Goal: Navigation & Orientation: Find specific page/section

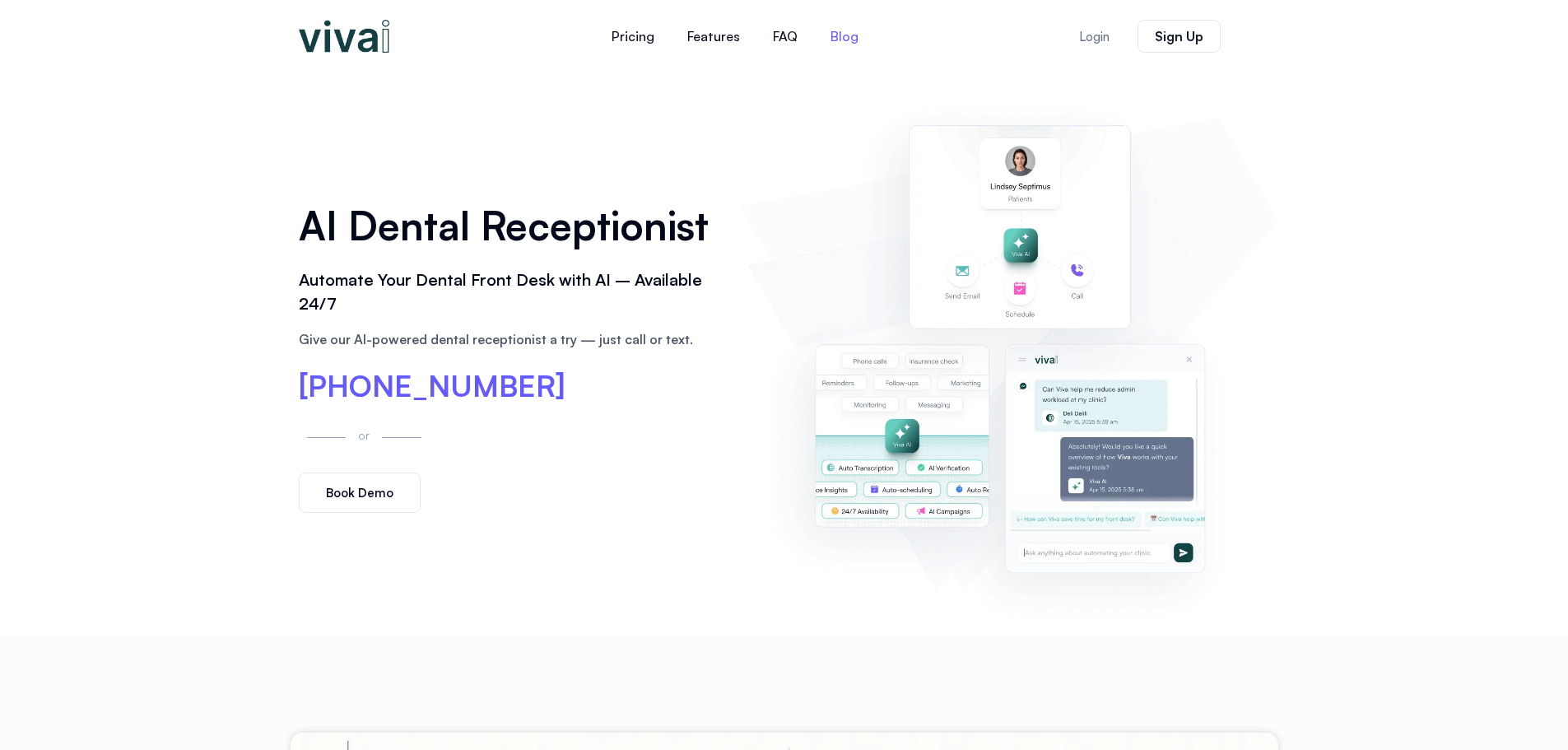
click at [849, 44] on link "Blog" at bounding box center [844, 36] width 61 height 39
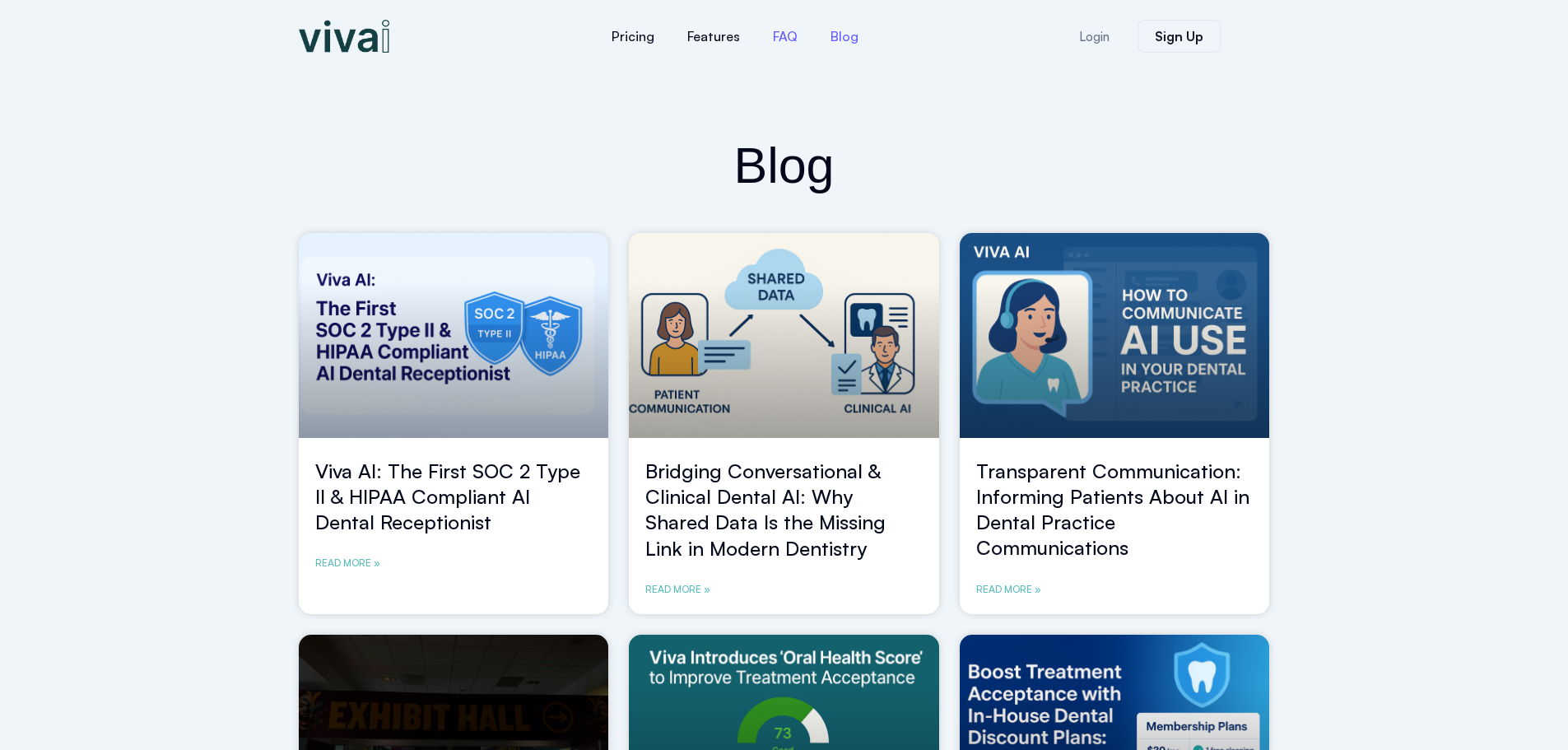
click at [782, 37] on link "FAQ" at bounding box center [786, 36] width 58 height 39
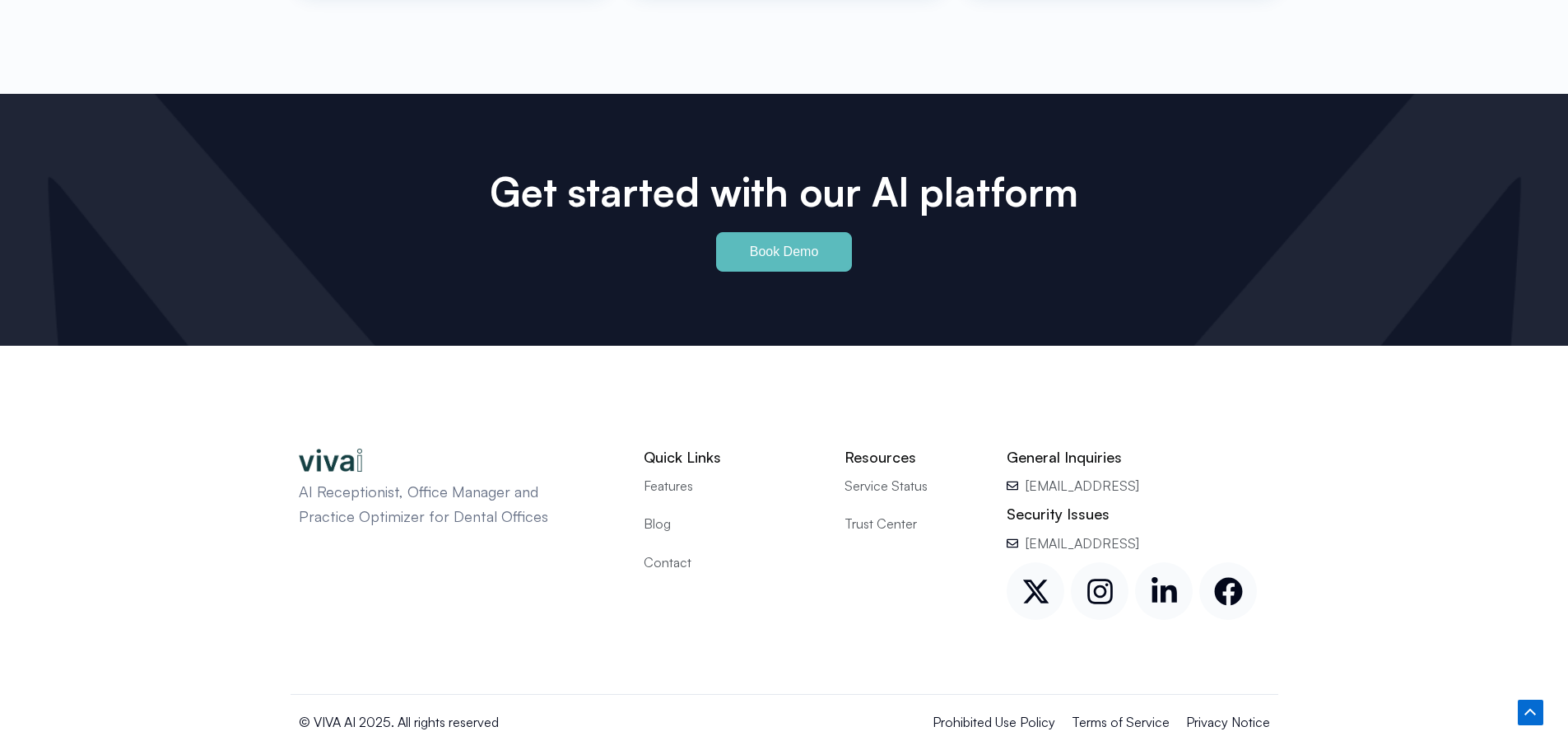
scroll to position [7675, 0]
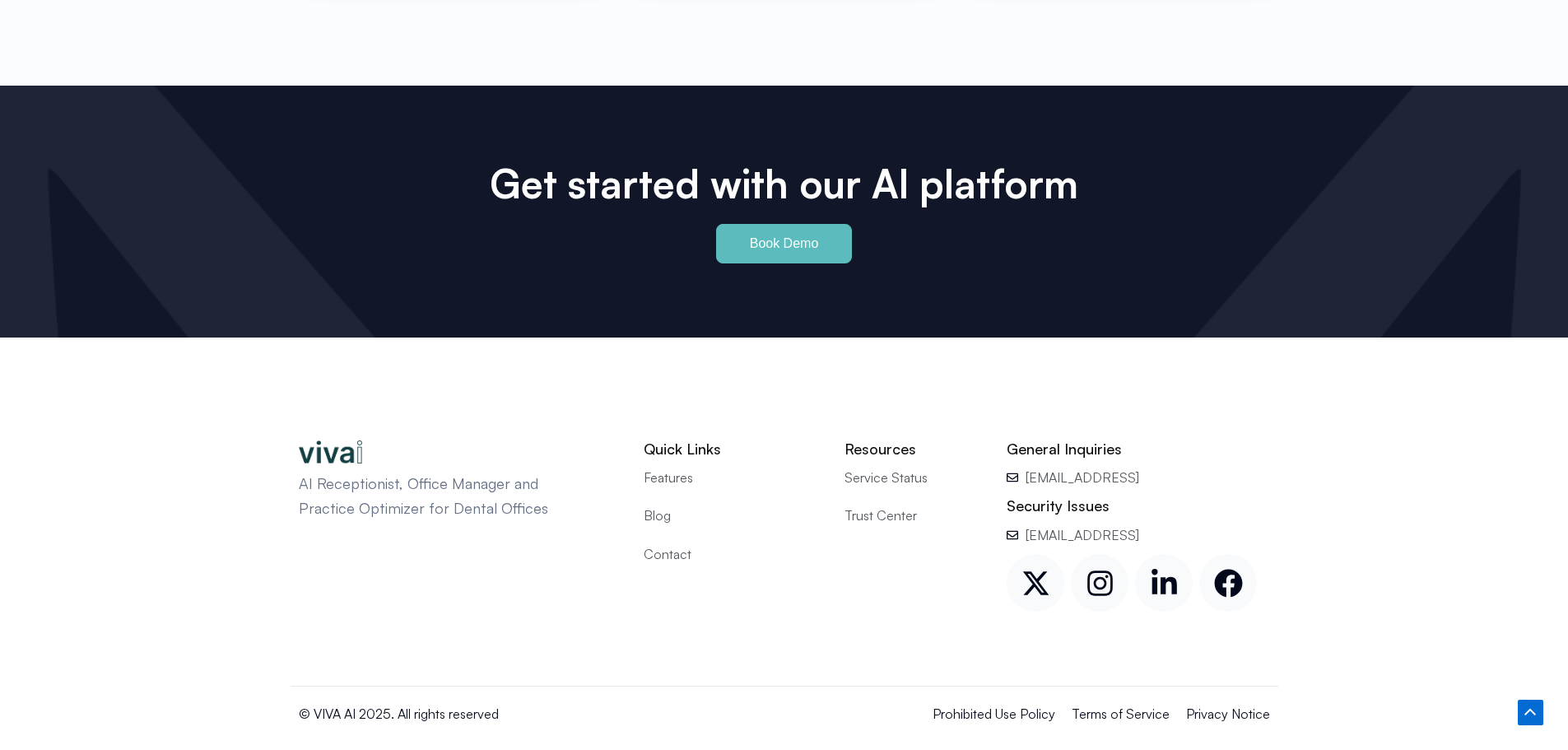
click at [899, 504] on span "Trust Center" at bounding box center [880, 514] width 72 height 22
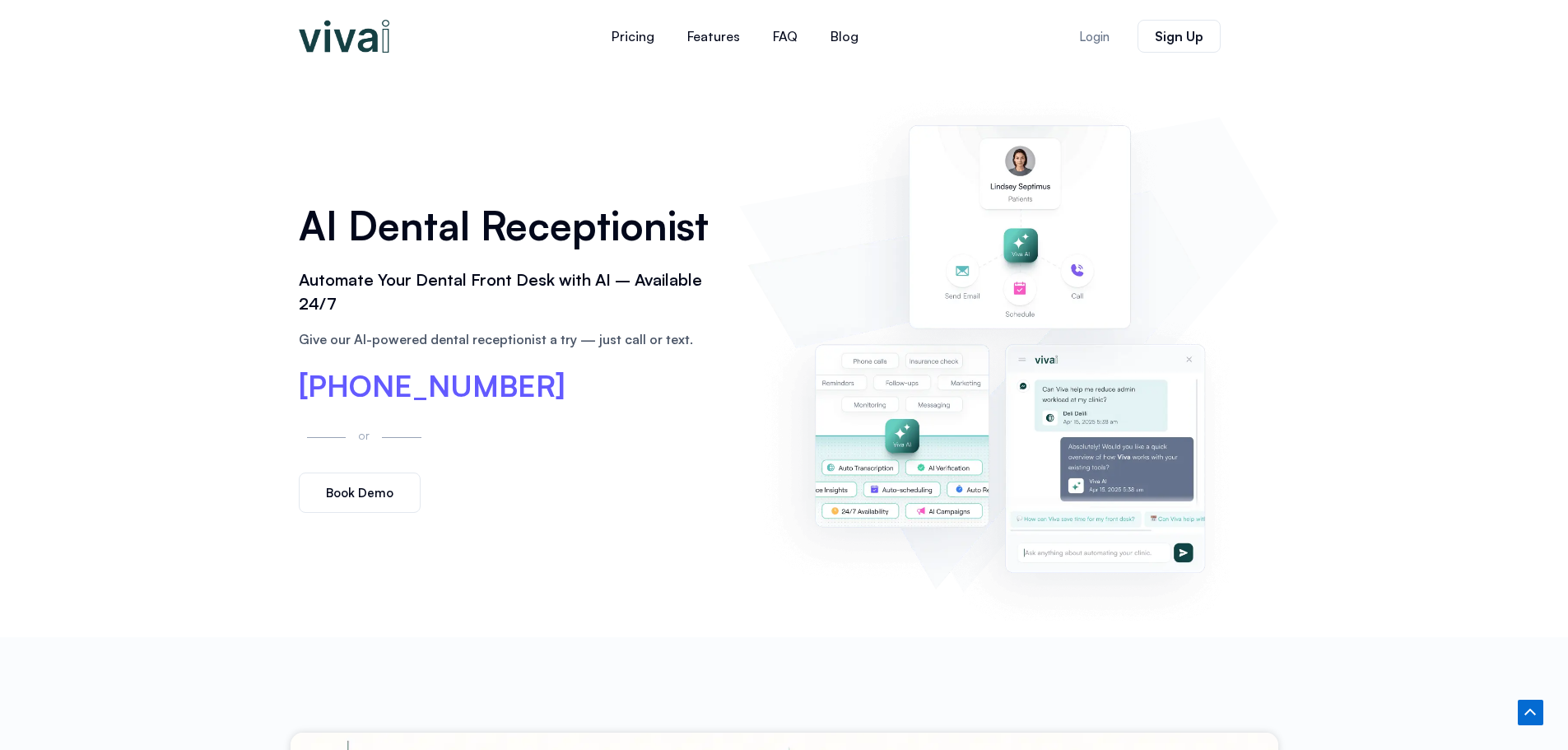
scroll to position [7675, 0]
